Goal: Manage account settings

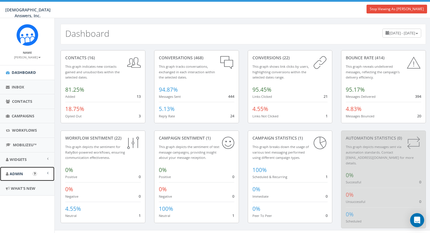
click at [21, 174] on span "Admin" at bounding box center [16, 173] width 13 height 5
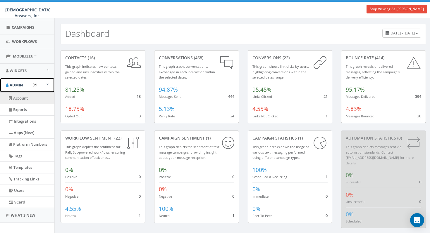
scroll to position [95, 0]
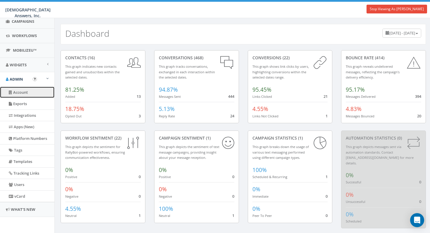
click at [27, 96] on link "Account" at bounding box center [27, 92] width 54 height 11
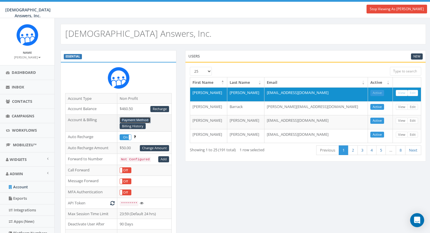
click at [144, 119] on link "Payment Method" at bounding box center [135, 120] width 31 height 6
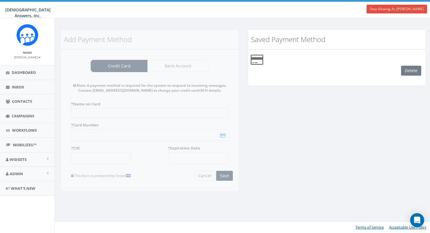
click at [411, 71] on div "Delete" at bounding box center [413, 71] width 25 height 10
click at [408, 70] on div "Delete" at bounding box center [413, 71] width 25 height 10
click at [392, 8] on link "Stop Viewing As Chris Costello" at bounding box center [396, 9] width 61 height 9
